Goal: Task Accomplishment & Management: Use online tool/utility

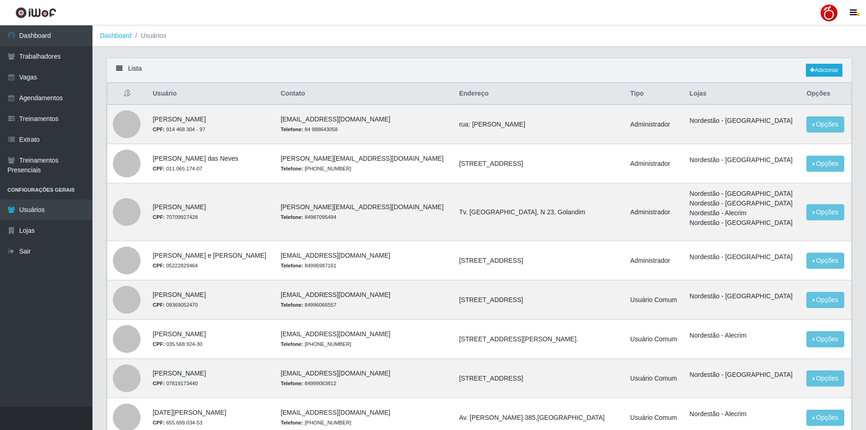
click at [828, 12] on div at bounding box center [828, 13] width 18 height 18
click at [800, 74] on button "Sair" at bounding box center [810, 71] width 83 height 19
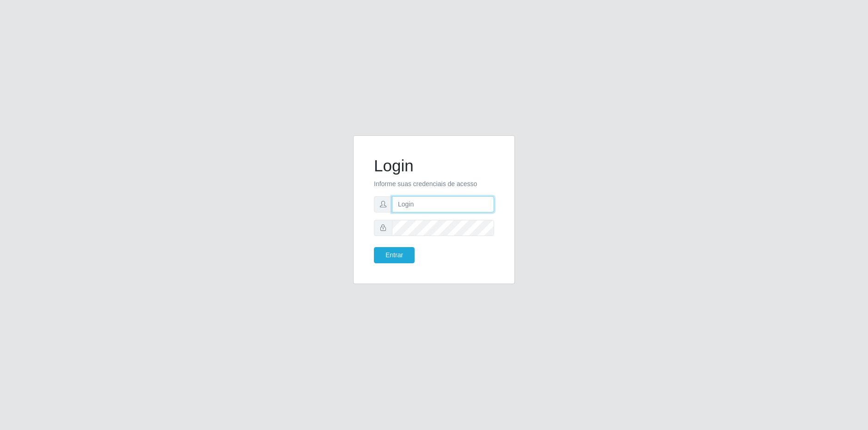
click at [416, 208] on input "text" at bounding box center [443, 204] width 102 height 16
type input "matheus@superfacil.com.br"
click at [374, 247] on button "Entrar" at bounding box center [394, 255] width 41 height 16
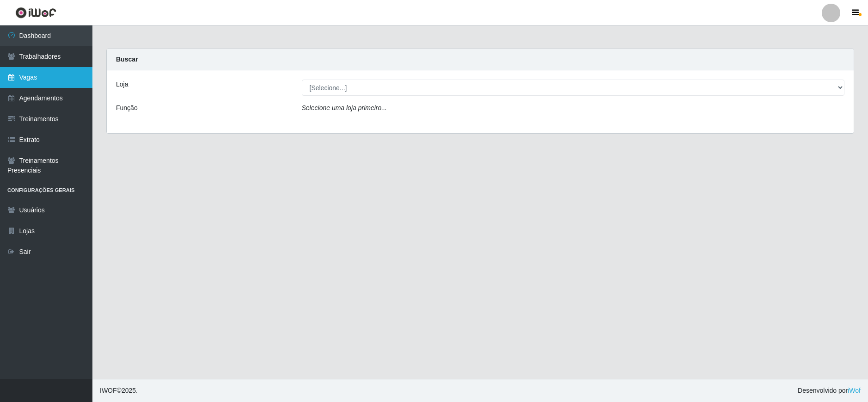
click at [55, 83] on link "Vagas" at bounding box center [46, 77] width 92 height 21
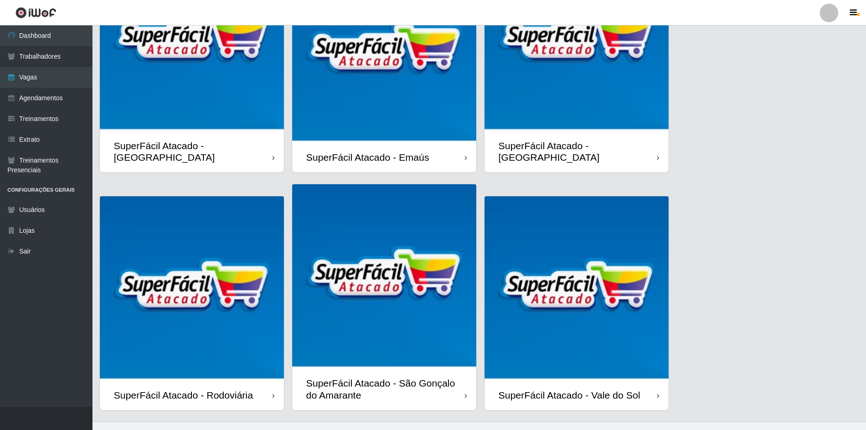
scroll to position [126, 0]
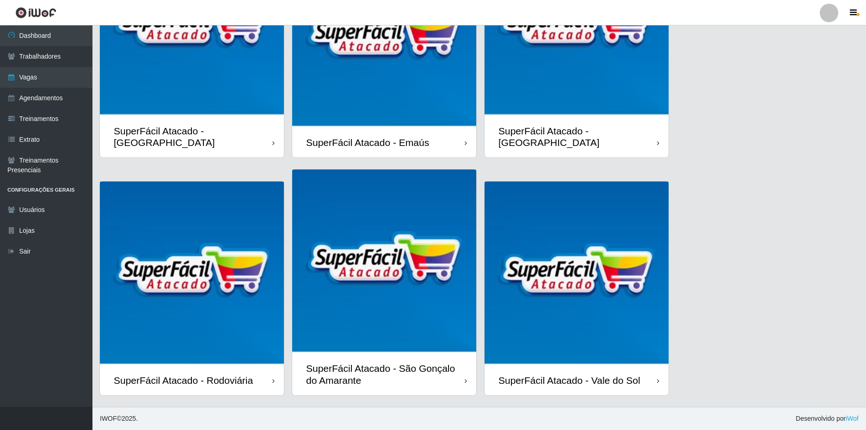
click at [567, 314] on img at bounding box center [576, 274] width 184 height 184
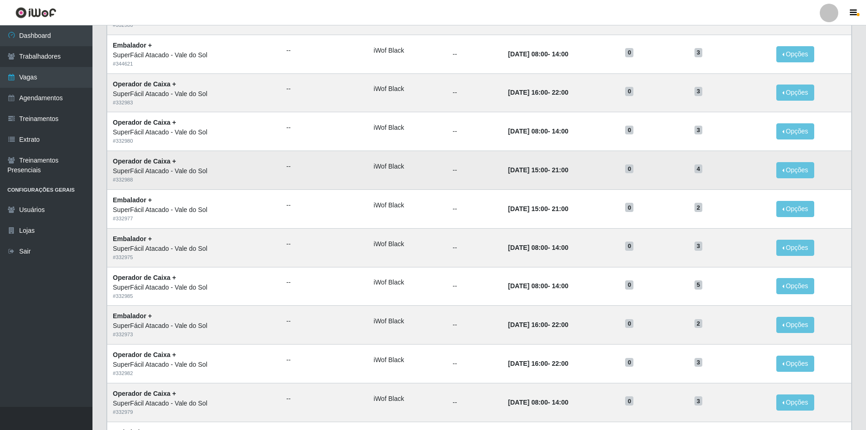
scroll to position [277, 0]
